Goal: Subscribe to service/newsletter

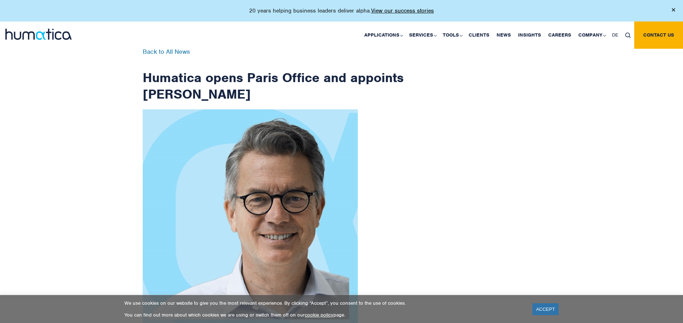
scroll to position [1143, 0]
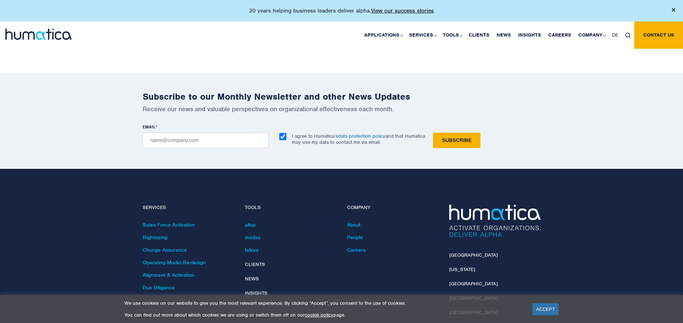
checkbox input "true"
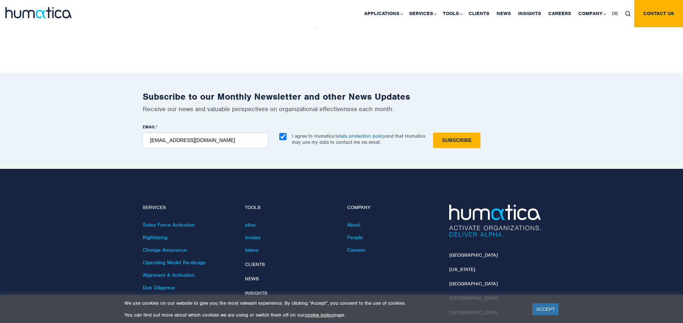
type input "[EMAIL_ADDRESS][DOMAIN_NAME]"
click at [433, 133] on input "Subscribe" at bounding box center [456, 140] width 47 height 15
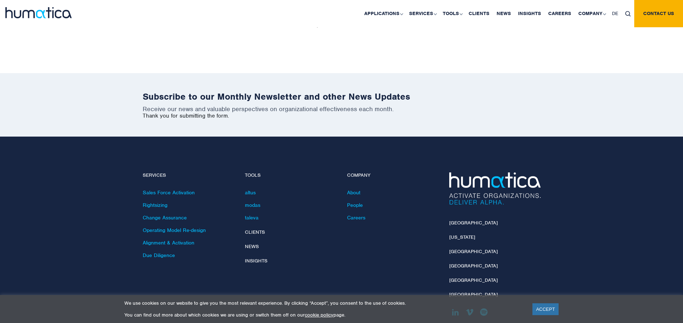
scroll to position [1111, 0]
